Goal: Book appointment/travel/reservation

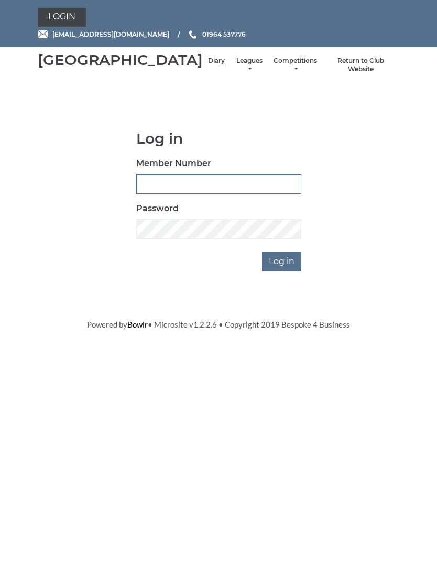
type input "1039"
click at [283, 272] on input "Log in" at bounding box center [281, 262] width 39 height 20
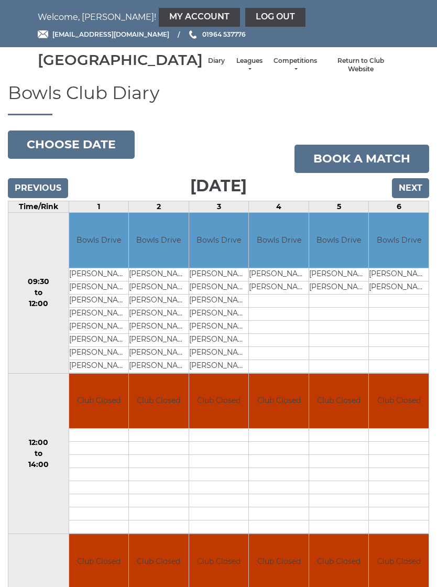
click at [288, 268] on td "Bowls Drive" at bounding box center [279, 240] width 60 height 55
click at [159, 19] on link "My Account" at bounding box center [199, 17] width 81 height 19
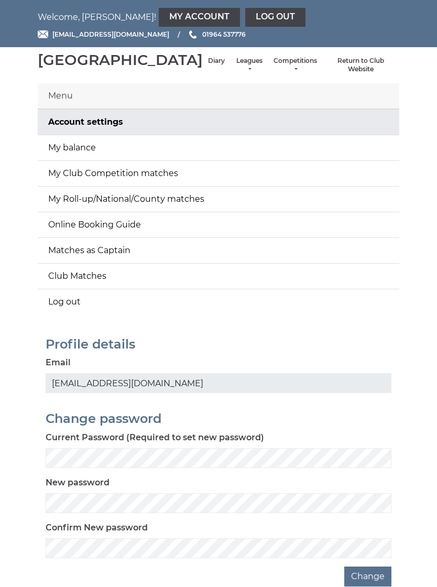
click at [67, 109] on div "Menu" at bounding box center [219, 96] width 362 height 26
click at [173, 160] on link "My balance" at bounding box center [219, 147] width 362 height 25
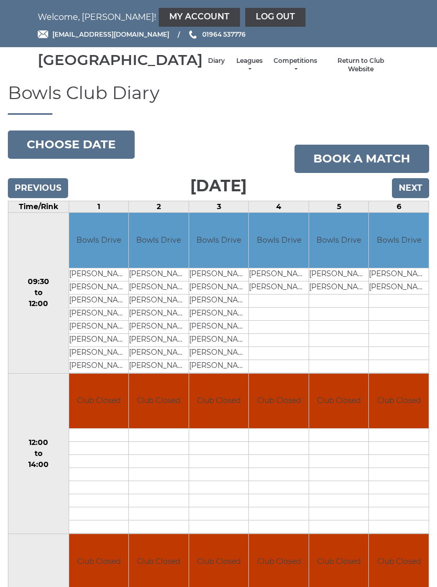
click at [411, 198] on input "Next" at bounding box center [410, 188] width 37 height 20
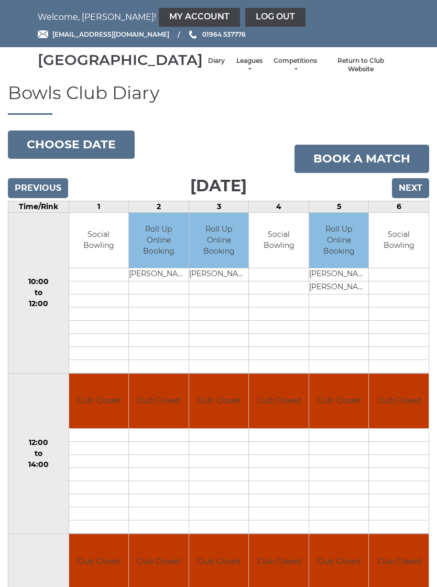
click at [411, 197] on input "Next" at bounding box center [410, 188] width 37 height 20
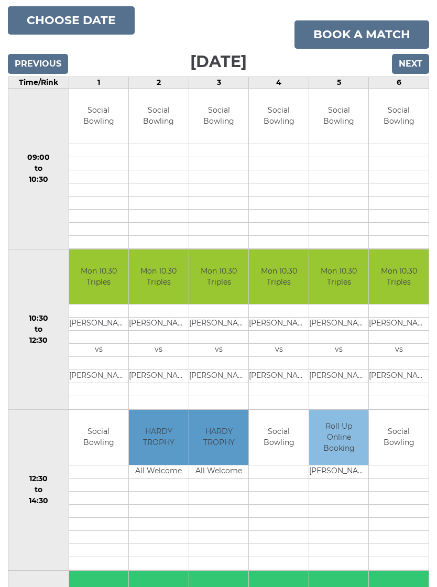
scroll to position [128, 0]
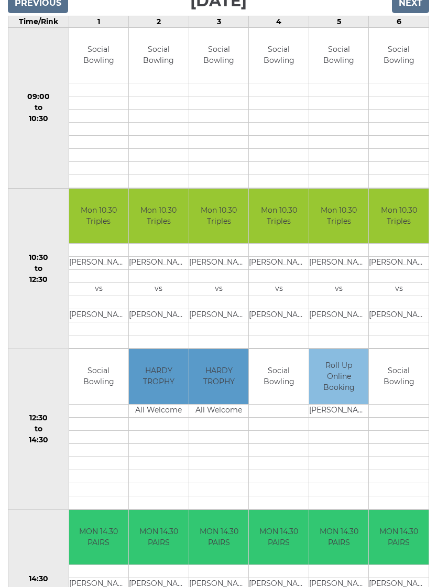
click at [416, 14] on input "Next" at bounding box center [410, 4] width 37 height 20
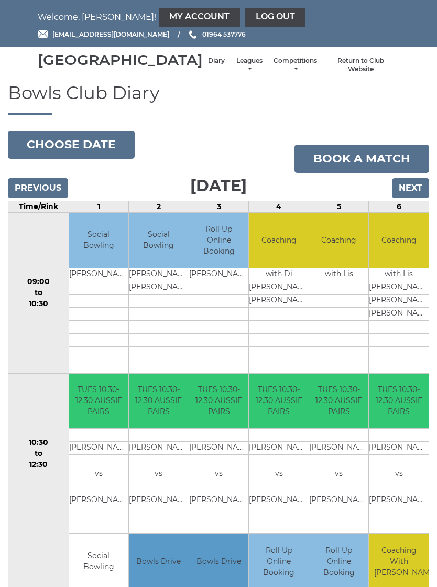
click at [410, 481] on td "vs" at bounding box center [399, 474] width 60 height 13
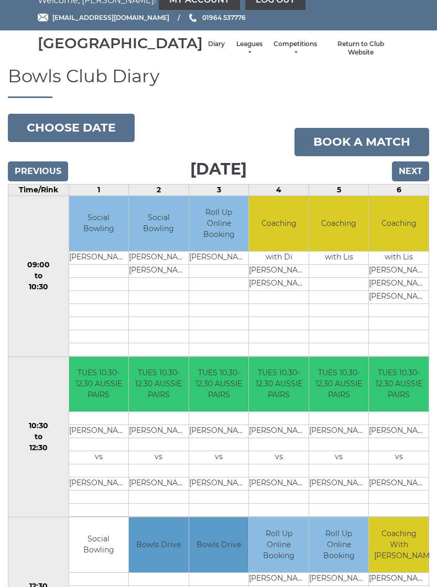
scroll to position [16, 0]
click at [424, 182] on input "Next" at bounding box center [410, 172] width 37 height 20
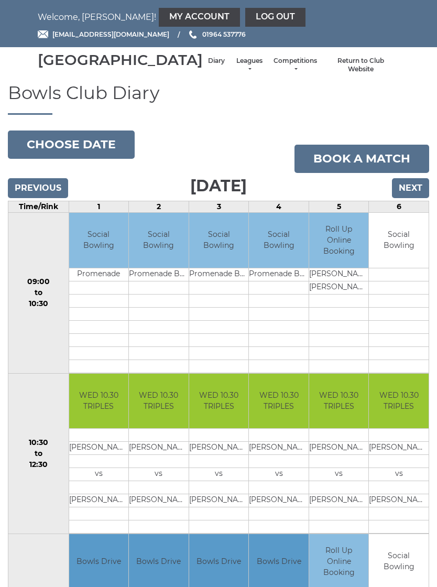
click at [413, 198] on input "Next" at bounding box center [410, 188] width 37 height 20
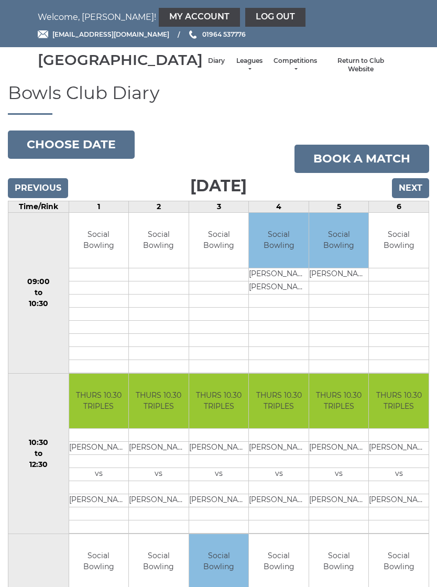
click at [412, 198] on input "Next" at bounding box center [410, 188] width 37 height 20
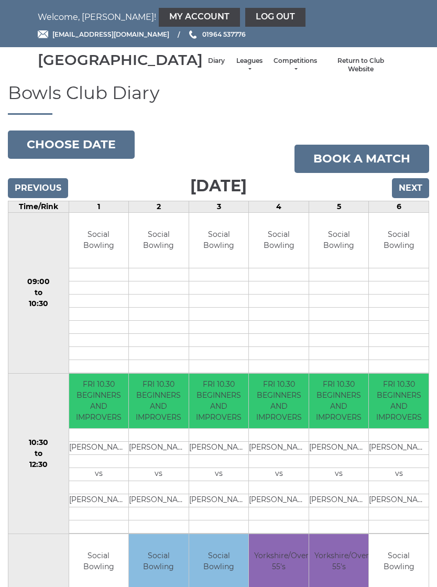
click at [414, 198] on input "Next" at bounding box center [410, 188] width 37 height 20
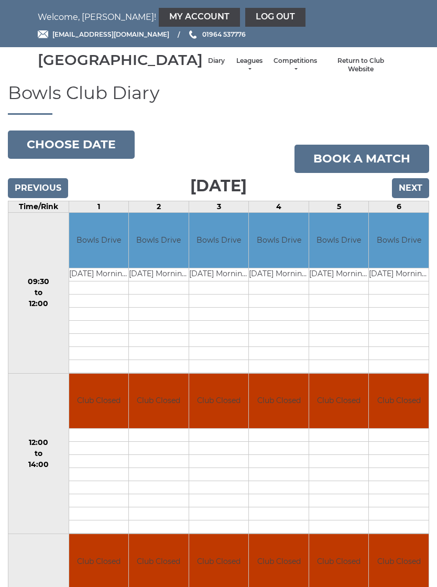
click at [415, 198] on input "Next" at bounding box center [410, 188] width 37 height 20
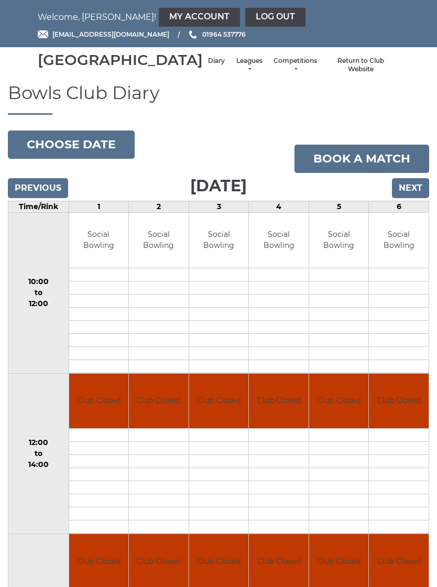
click at [411, 198] on input "Next" at bounding box center [410, 188] width 37 height 20
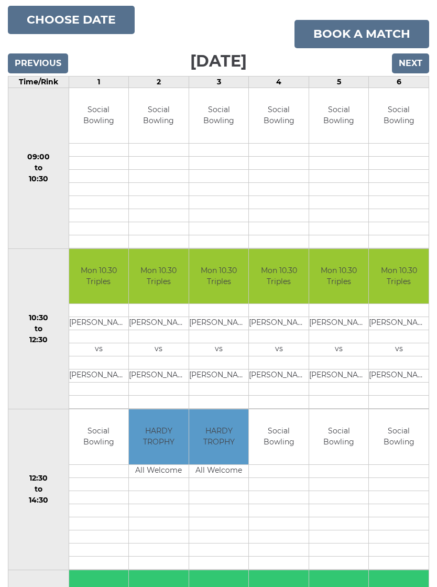
scroll to position [124, 0]
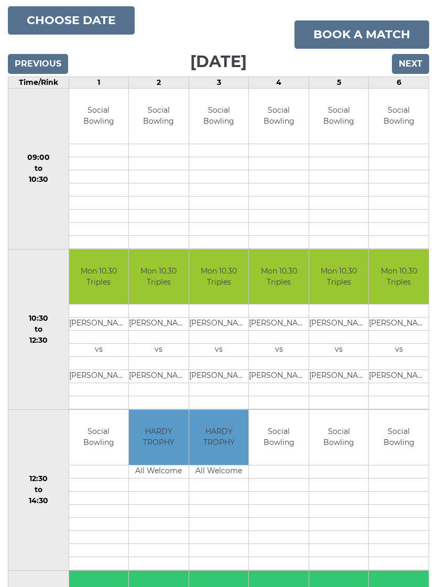
click at [413, 74] on input "Next" at bounding box center [410, 64] width 37 height 20
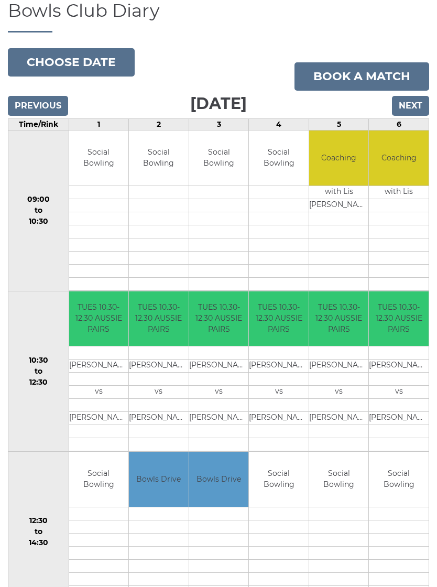
scroll to position [83, 0]
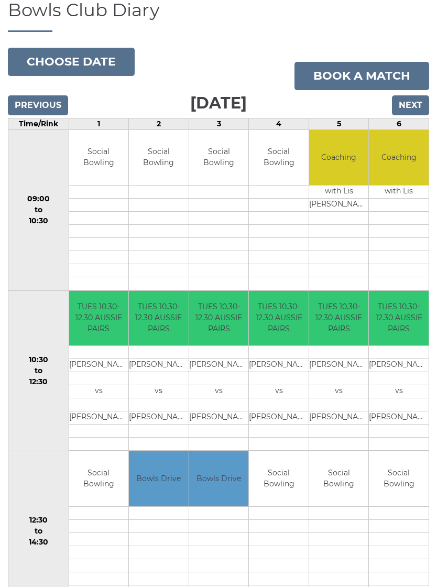
click at [410, 115] on input "Next" at bounding box center [410, 105] width 37 height 20
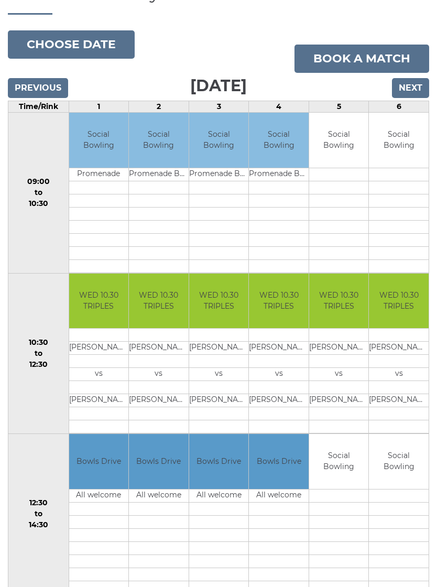
scroll to position [101, 0]
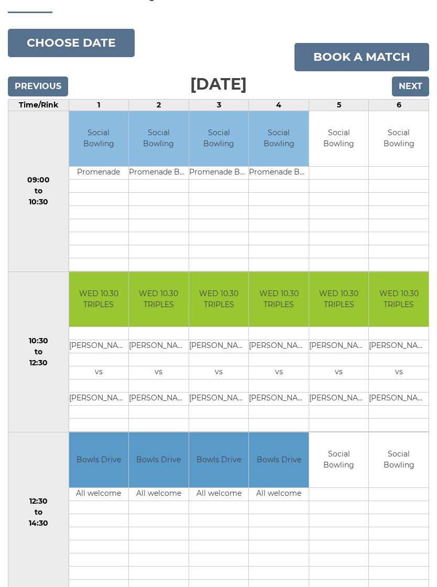
click at [416, 97] on input "Next" at bounding box center [410, 87] width 37 height 20
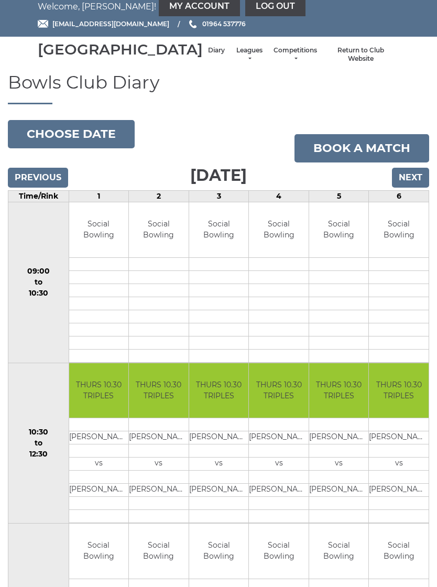
scroll to position [4, 0]
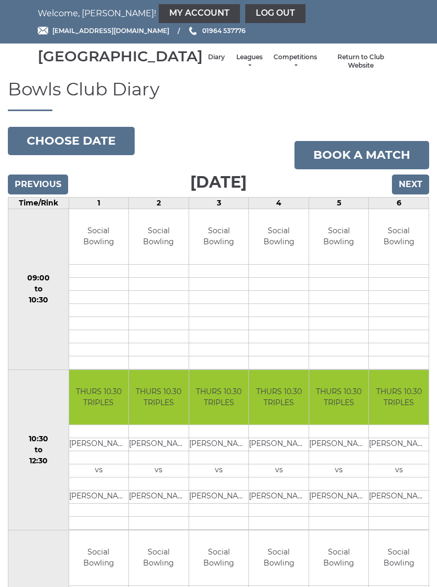
click at [410, 195] on input "Next" at bounding box center [410, 185] width 37 height 20
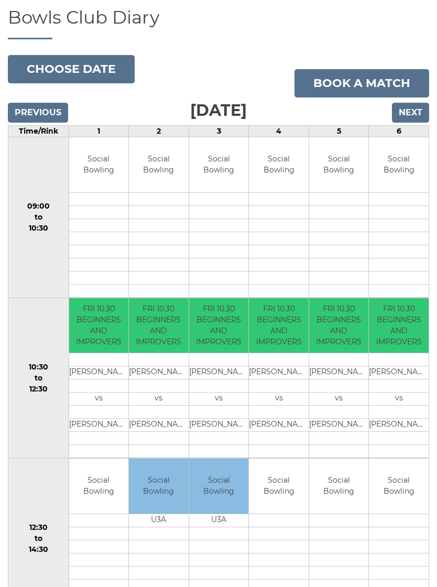
click at [412, 123] on input "Next" at bounding box center [410, 113] width 37 height 20
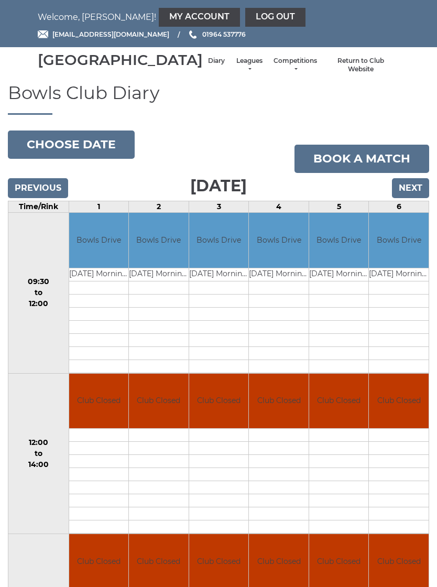
click at [412, 198] on input "Next" at bounding box center [410, 188] width 37 height 20
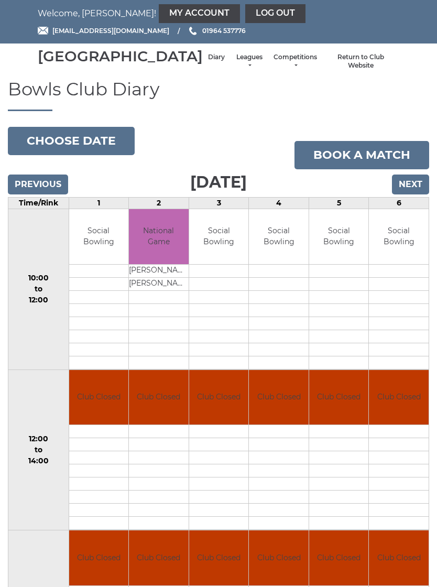
scroll to position [4, 0]
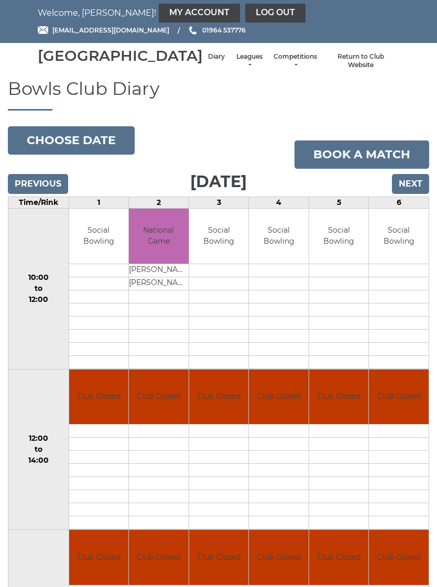
click at [417, 194] on input "Next" at bounding box center [410, 184] width 37 height 20
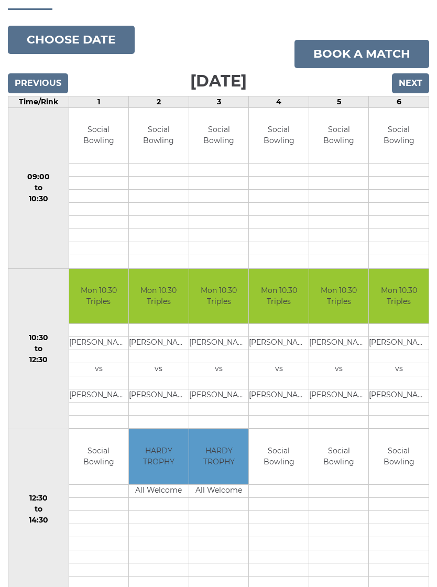
scroll to position [91, 0]
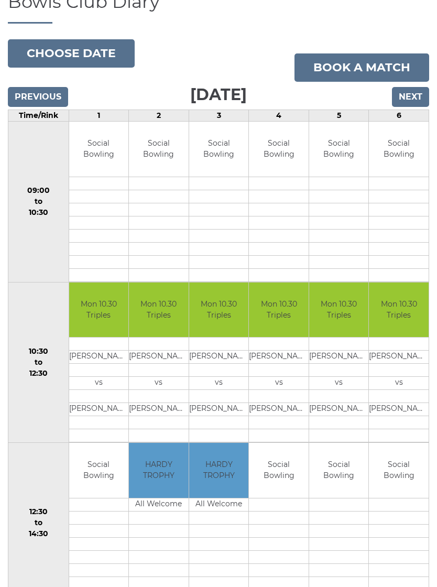
click at [410, 107] on input "Next" at bounding box center [410, 97] width 37 height 20
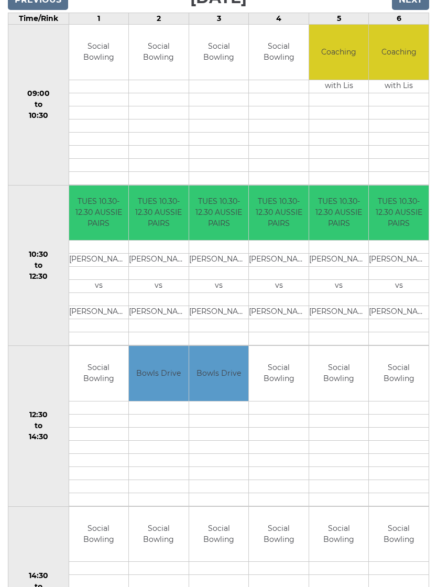
scroll to position [188, 0]
click at [407, 10] on input "Next" at bounding box center [410, 0] width 37 height 20
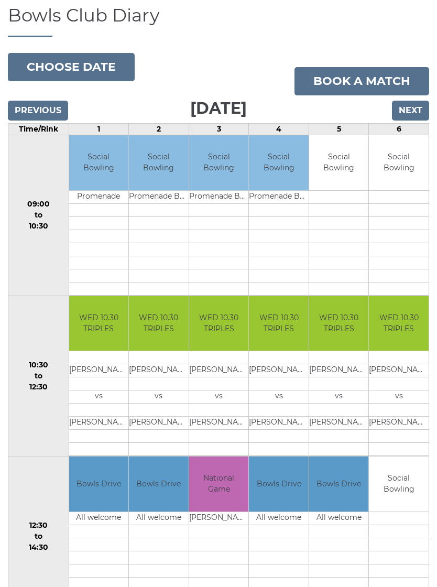
scroll to position [76, 0]
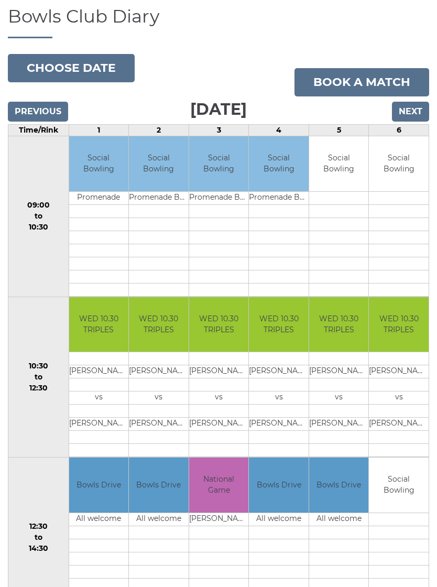
click at [412, 122] on input "Next" at bounding box center [410, 112] width 37 height 20
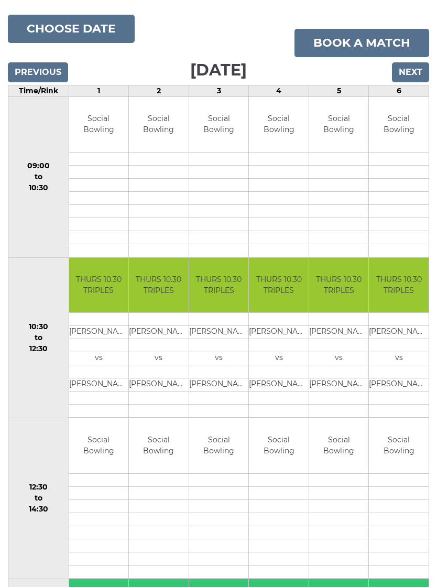
click at [413, 83] on input "Next" at bounding box center [410, 73] width 37 height 20
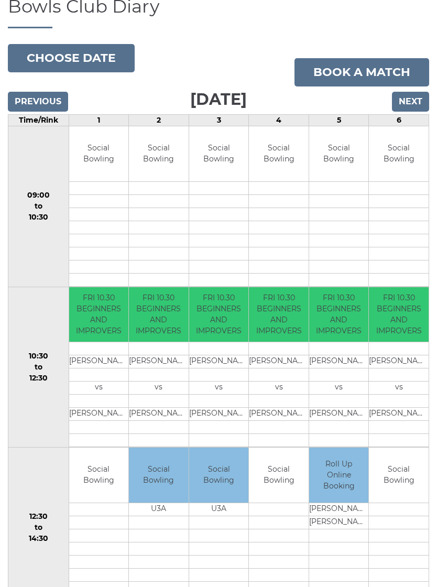
scroll to position [80, 0]
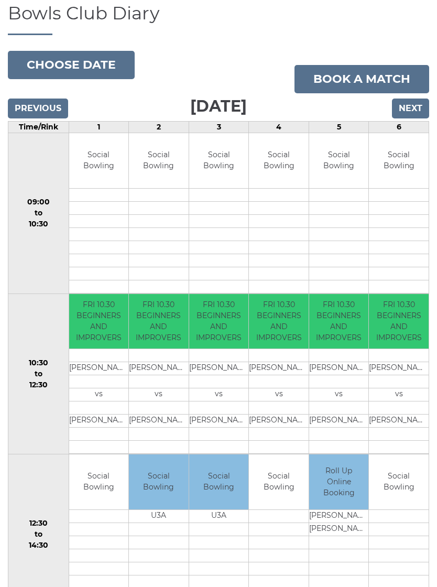
click at [413, 119] on input "Next" at bounding box center [410, 109] width 37 height 20
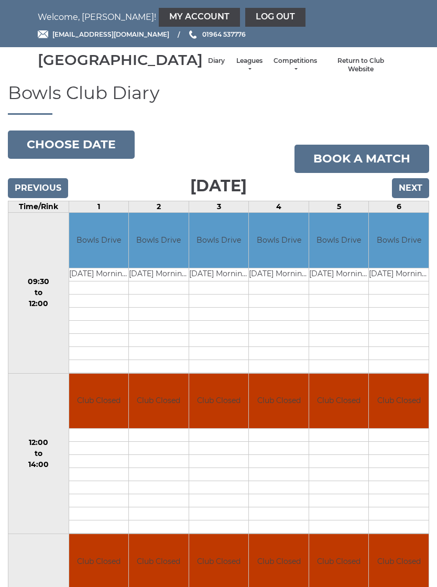
click at [417, 196] on input "Next" at bounding box center [410, 188] width 37 height 20
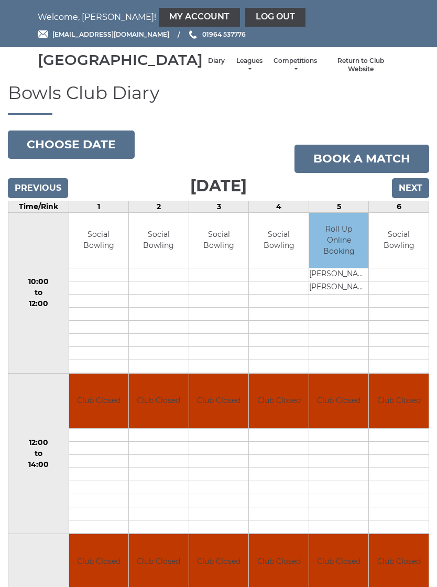
click at [411, 198] on input "Next" at bounding box center [410, 188] width 37 height 20
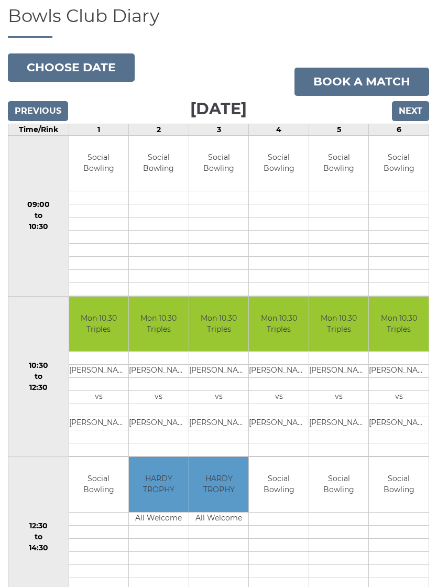
scroll to position [84, 0]
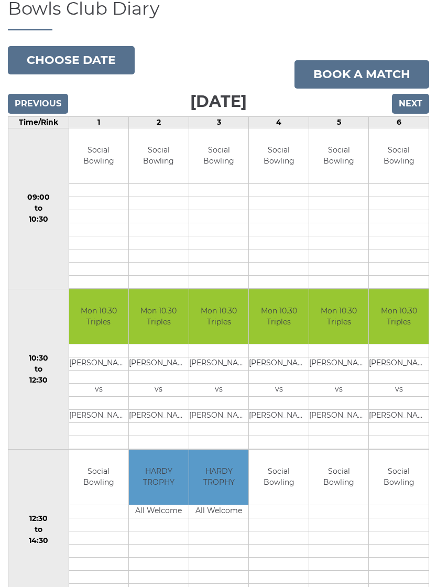
click at [412, 114] on input "Next" at bounding box center [410, 104] width 37 height 20
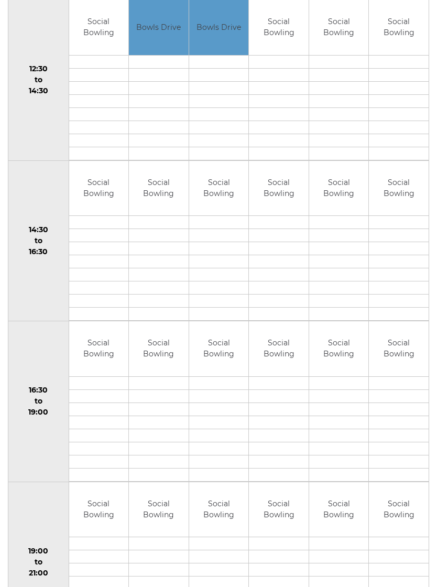
scroll to position [556, 0]
